Goal: Task Accomplishment & Management: Use online tool/utility

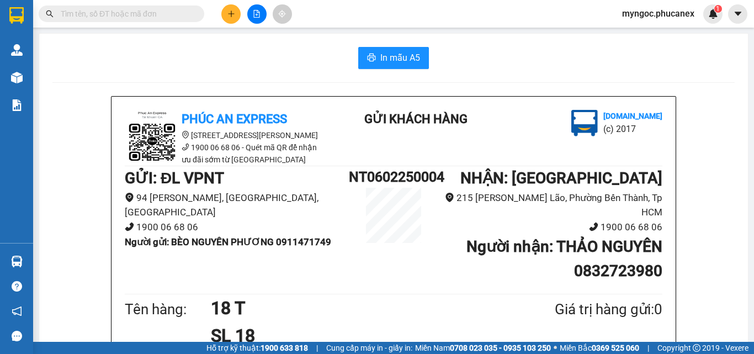
click at [164, 17] on input "text" at bounding box center [126, 14] width 130 height 12
click at [254, 14] on icon "file-add" at bounding box center [257, 14] width 8 height 8
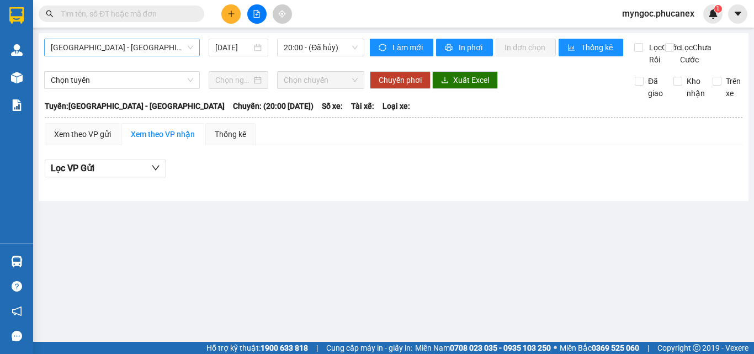
click at [155, 51] on span "[GEOGRAPHIC_DATA] - [GEOGRAPHIC_DATA]" at bounding box center [122, 47] width 142 height 17
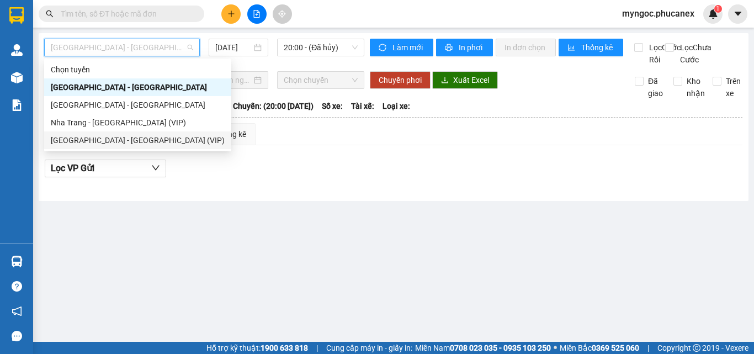
click at [100, 142] on div "[GEOGRAPHIC_DATA] - [GEOGRAPHIC_DATA] (VIP)" at bounding box center [138, 140] width 174 height 12
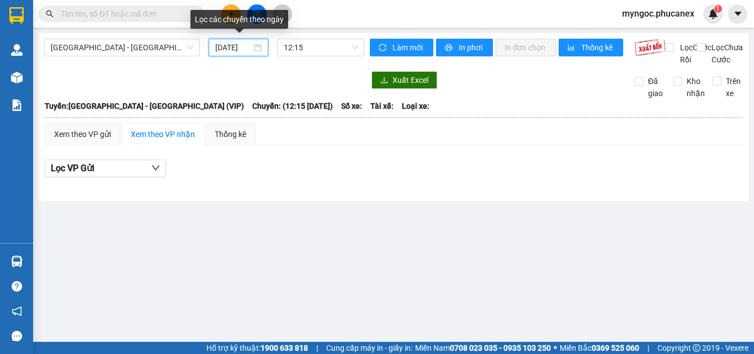
click at [245, 47] on input "[DATE]" at bounding box center [233, 47] width 36 height 12
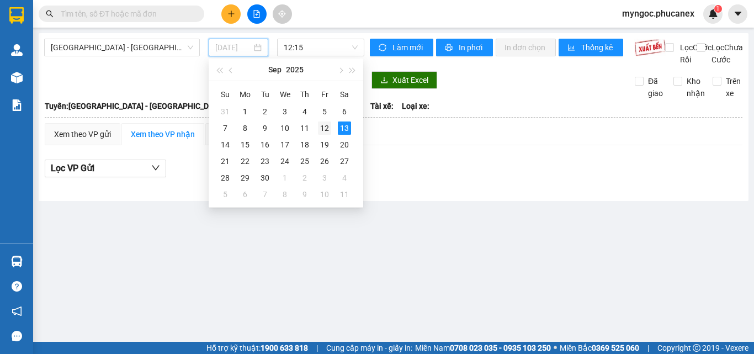
click at [324, 129] on div "12" at bounding box center [324, 127] width 13 height 13
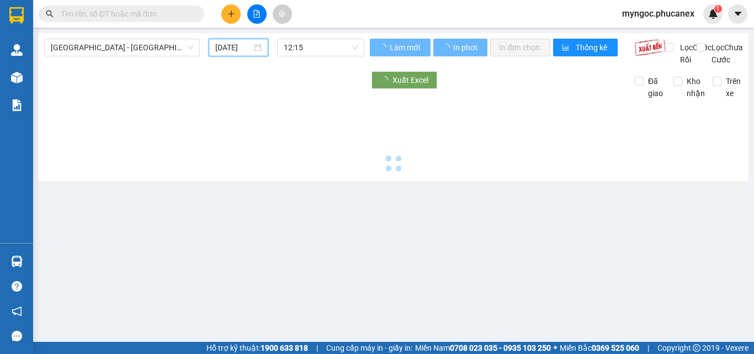
type input "[DATE]"
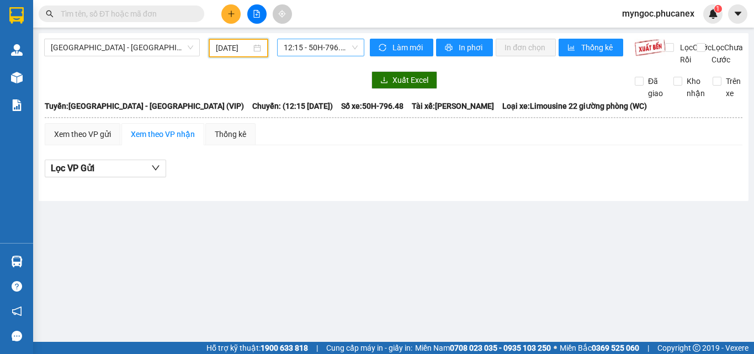
click at [332, 46] on span "12:15 - 50H-796.48" at bounding box center [321, 47] width 74 height 17
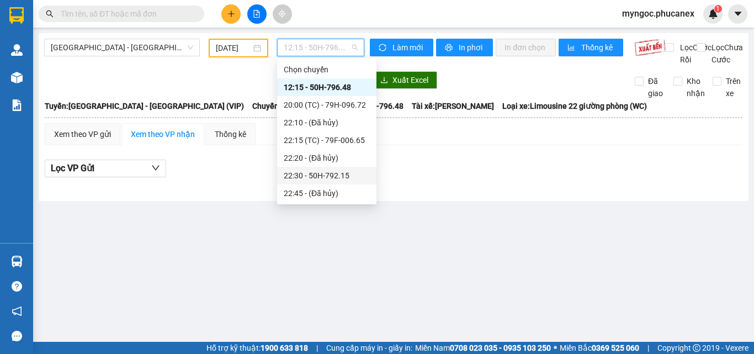
click at [330, 176] on div "22:30 - 50H-792.15" at bounding box center [327, 175] width 86 height 12
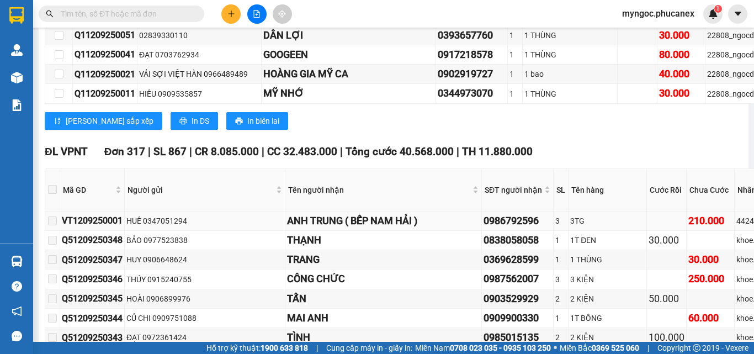
scroll to position [2511, 0]
